Goal: Navigation & Orientation: Find specific page/section

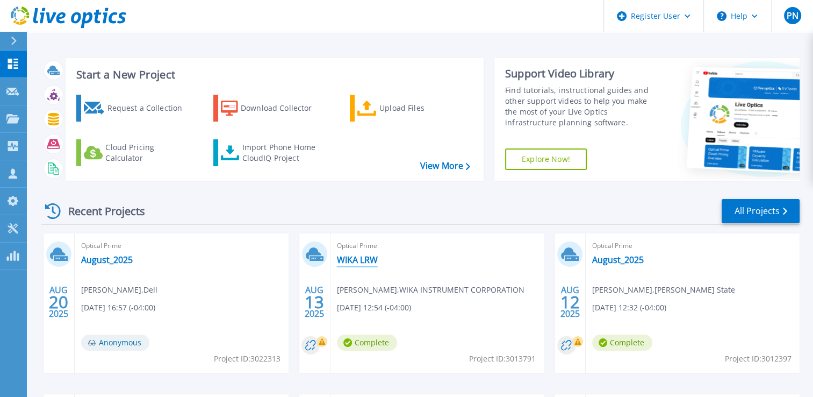
click at [362, 260] on link "WIKA LRW" at bounding box center [357, 259] width 41 height 11
